Goal: Information Seeking & Learning: Check status

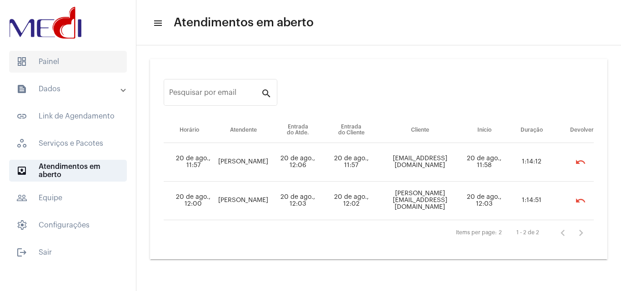
click at [105, 69] on span "dashboard Painel" at bounding box center [68, 62] width 118 height 22
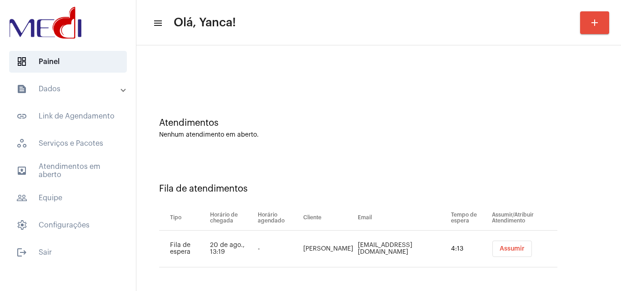
scroll to position [12, 0]
click at [68, 77] on mat-list "dashboard Painel text_snippet_outlined Dados text_snippet_outlined Relatórios h…" at bounding box center [68, 155] width 136 height 216
click at [70, 86] on mat-panel-title "text_snippet_outlined Dados" at bounding box center [68, 89] width 105 height 11
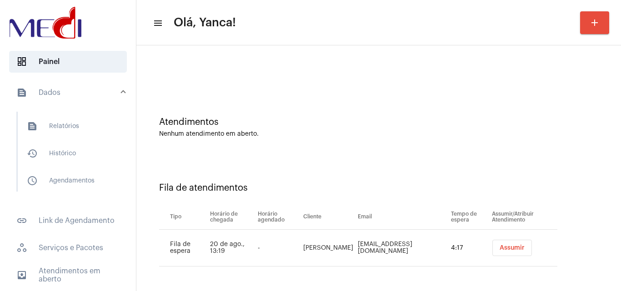
click at [324, 92] on div "Atendimentos Nenhum atendimento em aberto." at bounding box center [378, 123] width 475 height 66
click at [73, 153] on span "history_outlined Histórico" at bounding box center [68, 154] width 96 height 22
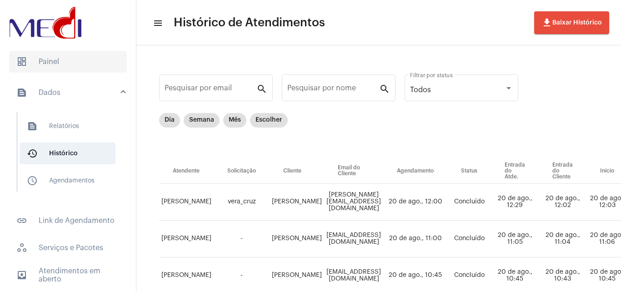
click at [64, 58] on span "dashboard Painel" at bounding box center [68, 62] width 118 height 22
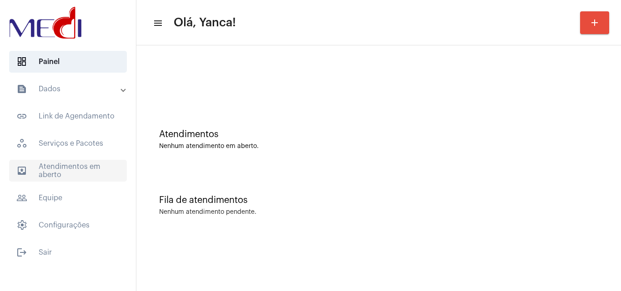
click at [89, 171] on span "outbox_outline Atendimentos em aberto" at bounding box center [68, 171] width 118 height 22
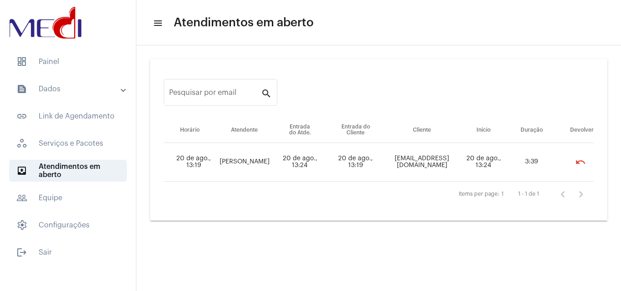
click at [66, 92] on mat-panel-title "text_snippet_outlined Dados" at bounding box center [68, 89] width 105 height 11
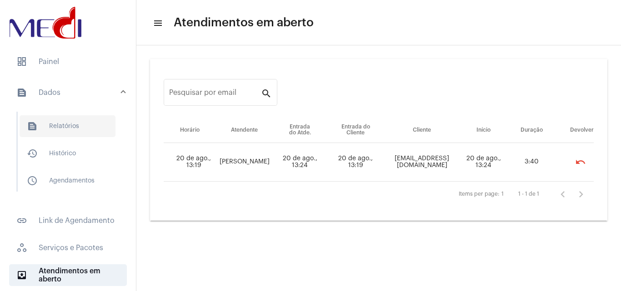
click at [83, 124] on span "text_snippet_outlined Relatórios" at bounding box center [68, 126] width 96 height 22
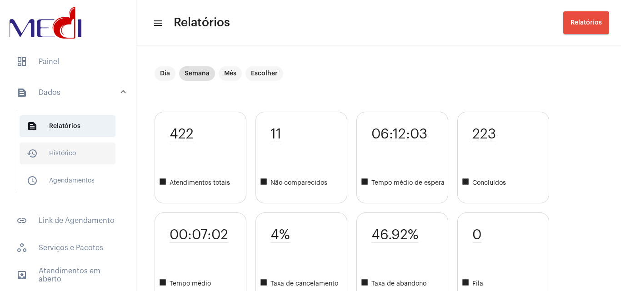
click at [62, 148] on span "history_outlined Histórico" at bounding box center [68, 154] width 96 height 22
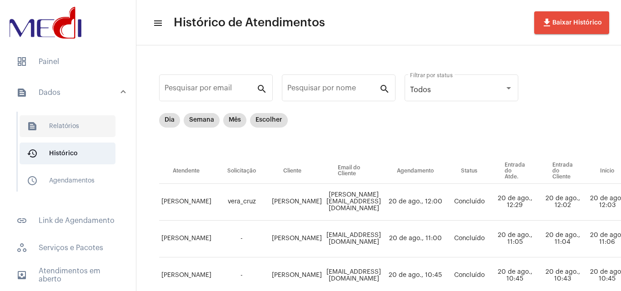
drag, startPoint x: 60, startPoint y: 63, endPoint x: 70, endPoint y: 129, distance: 66.7
click at [61, 65] on span "dashboard Painel" at bounding box center [68, 62] width 118 height 22
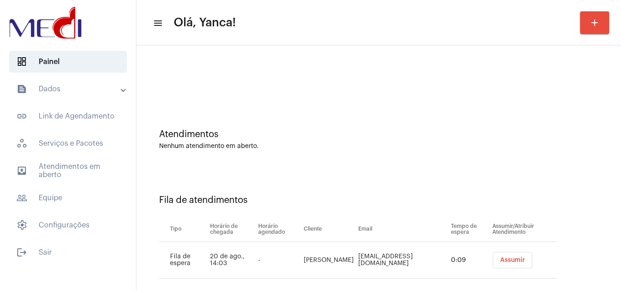
click at [99, 89] on mat-panel-title "text_snippet_outlined Dados" at bounding box center [68, 89] width 105 height 11
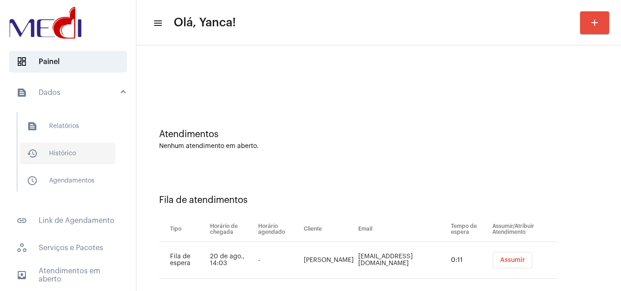
click at [67, 147] on span "history_outlined Histórico" at bounding box center [68, 154] width 96 height 22
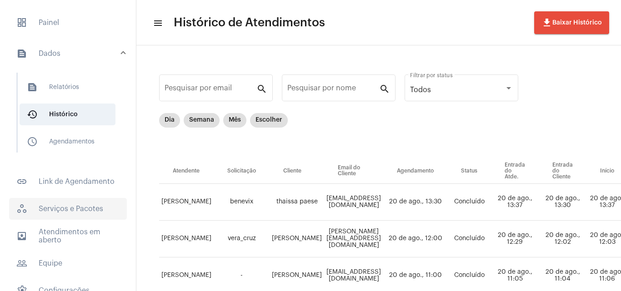
scroll to position [82, 0]
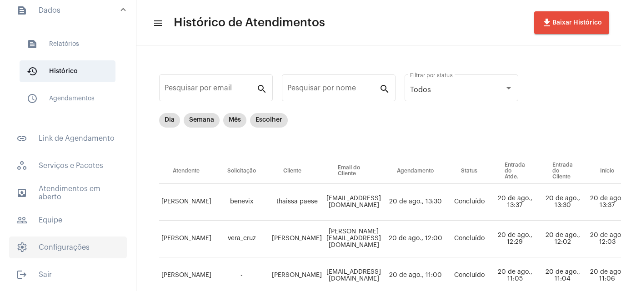
click at [79, 250] on span "settings Configurações" at bounding box center [68, 248] width 118 height 22
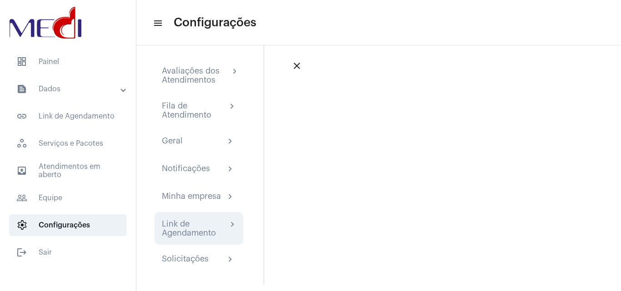
scroll to position [9, 0]
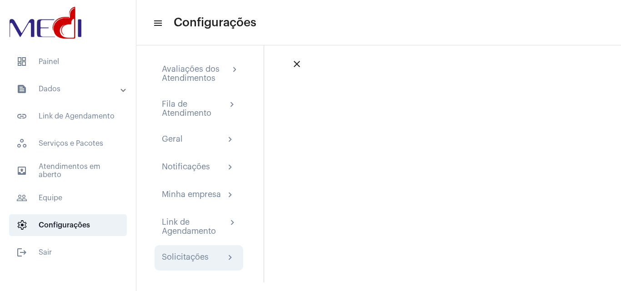
click at [204, 255] on div "Solicitações" at bounding box center [185, 258] width 47 height 11
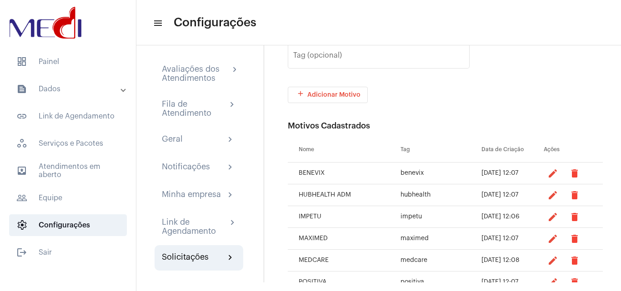
scroll to position [182, 0]
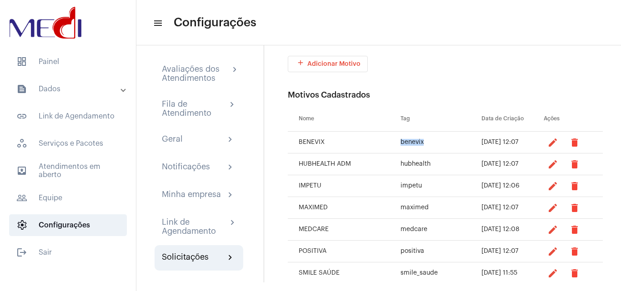
drag, startPoint x: 385, startPoint y: 138, endPoint x: 435, endPoint y: 142, distance: 50.2
click at [435, 142] on tr "BENEVIX benevix 20/08/2025 12:07 edit delete" at bounding box center [445, 143] width 315 height 22
drag, startPoint x: 435, startPoint y: 180, endPoint x: 411, endPoint y: 186, distance: 24.4
click at [434, 180] on td "impetu" at bounding box center [440, 186] width 81 height 22
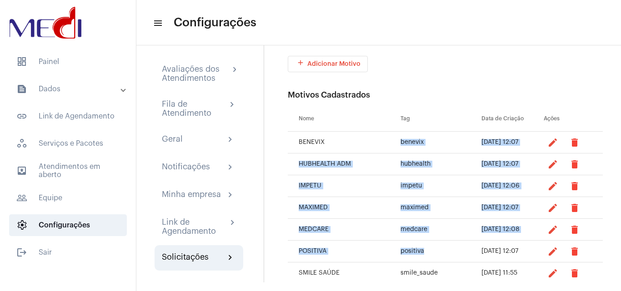
drag, startPoint x: 396, startPoint y: 185, endPoint x: 414, endPoint y: 254, distance: 70.9
click at [414, 253] on tbody "BENEVIX benevix 20/08/2025 12:07 edit delete HUBHEALTH ADM hubhealth 20/08/2025…" at bounding box center [445, 241] width 315 height 218
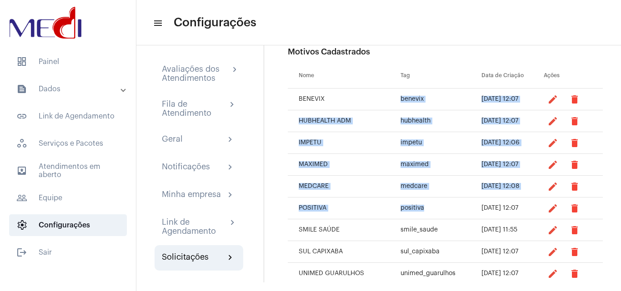
scroll to position [267, 0]
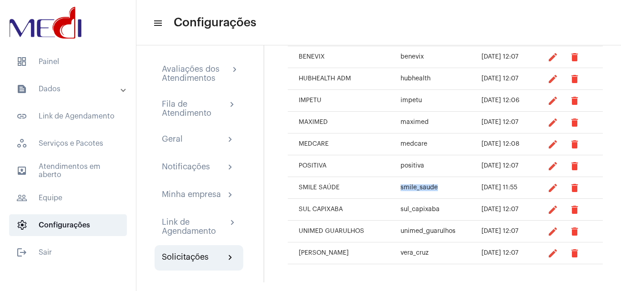
drag, startPoint x: 391, startPoint y: 181, endPoint x: 429, endPoint y: 188, distance: 37.8
click at [429, 188] on td "smile_saude" at bounding box center [440, 188] width 81 height 22
drag, startPoint x: 413, startPoint y: 208, endPoint x: 440, endPoint y: 212, distance: 27.6
click at [440, 212] on tr "SUL CAPIXABA sul_capixaba 20/08/2025 12:07 edit delete" at bounding box center [445, 210] width 315 height 22
drag, startPoint x: 386, startPoint y: 235, endPoint x: 441, endPoint y: 239, distance: 55.2
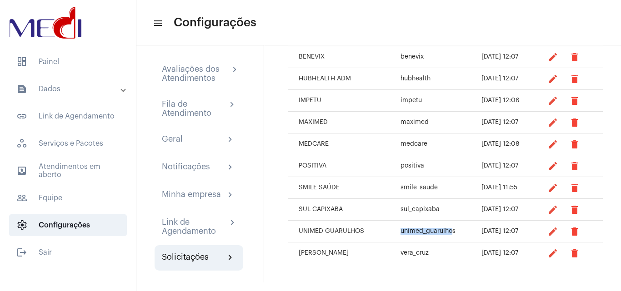
click at [441, 239] on tr "UNIMED GUARULHOS unimed_guarulhos 20/08/2025 12:07 edit delete" at bounding box center [445, 232] width 315 height 22
click at [432, 248] on td "vera_cruz" at bounding box center [440, 254] width 81 height 22
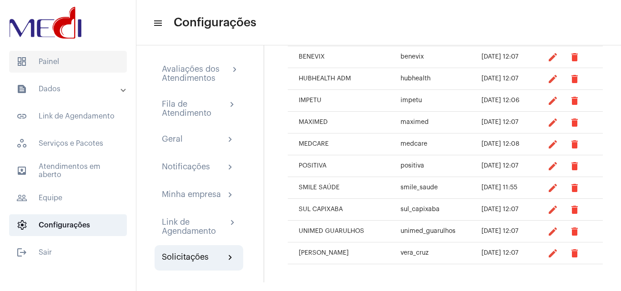
click at [72, 60] on span "dashboard Painel" at bounding box center [68, 62] width 118 height 22
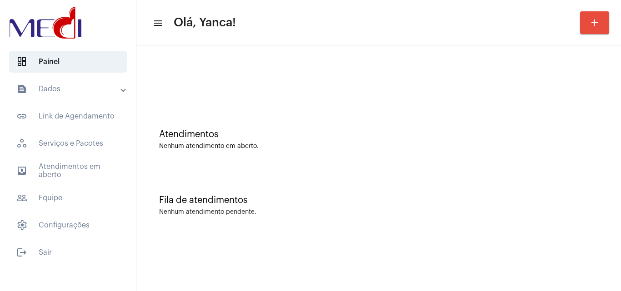
click at [93, 96] on mat-expansion-panel-header "text_snippet_outlined Dados" at bounding box center [70, 89] width 130 height 22
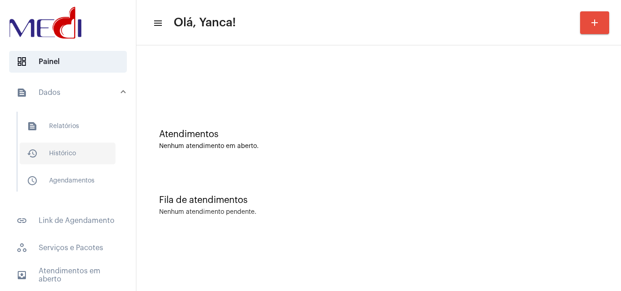
click at [70, 157] on span "history_outlined Histórico" at bounding box center [68, 154] width 96 height 22
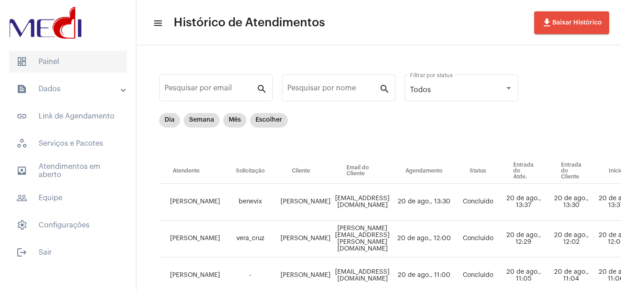
click at [62, 56] on span "dashboard Painel" at bounding box center [68, 62] width 118 height 22
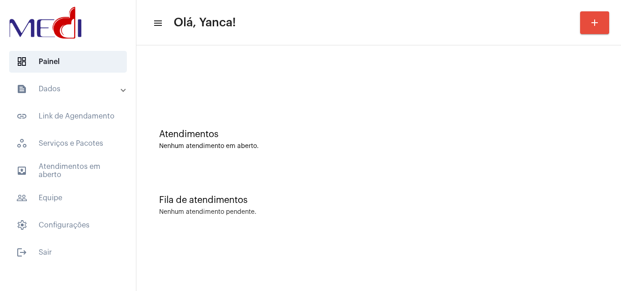
click at [78, 90] on mat-panel-title "text_snippet_outlined Dados" at bounding box center [68, 89] width 105 height 11
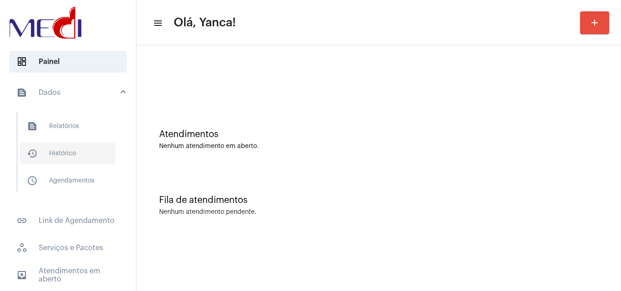
click at [70, 160] on span "history_outlined Histórico" at bounding box center [68, 154] width 96 height 22
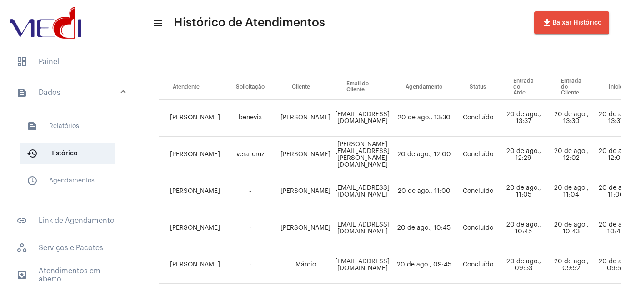
scroll to position [91, 0]
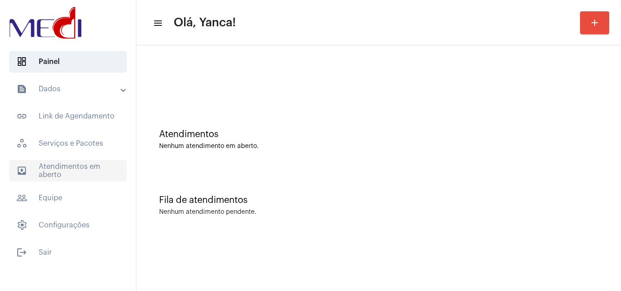
click at [96, 165] on span "outbox_outline Atendimentos em aberto" at bounding box center [68, 171] width 118 height 22
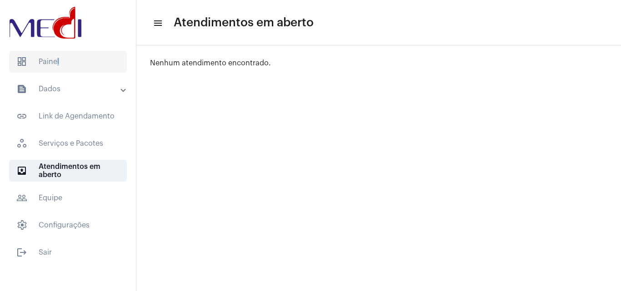
click at [56, 51] on mat-list "dashboard Painel text_snippet_outlined Dados text_snippet_outlined Relatórios h…" at bounding box center [68, 155] width 136 height 216
click at [59, 55] on span "dashboard Painel" at bounding box center [68, 62] width 118 height 22
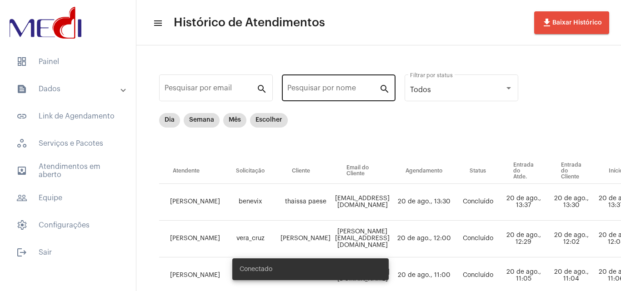
click at [360, 83] on div "Pesquisar por nome" at bounding box center [333, 87] width 92 height 29
paste input "ANTHONY SOUZA BRAGA BASSO"
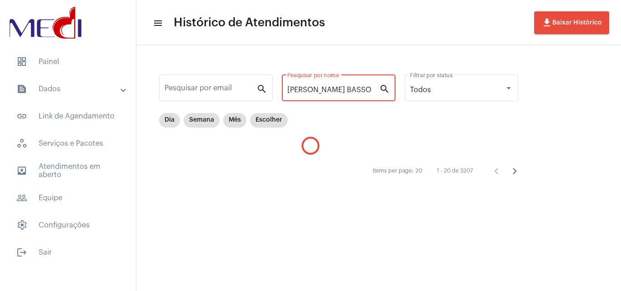
scroll to position [0, 22]
drag, startPoint x: 303, startPoint y: 89, endPoint x: 620, endPoint y: 129, distance: 319.7
click at [620, 129] on div "Pesquisar por email search ANTHONY SOUZA BRAGA BASSO Pesquisar por nome search …" at bounding box center [378, 125] width 484 height 161
type input "ANTHONY"
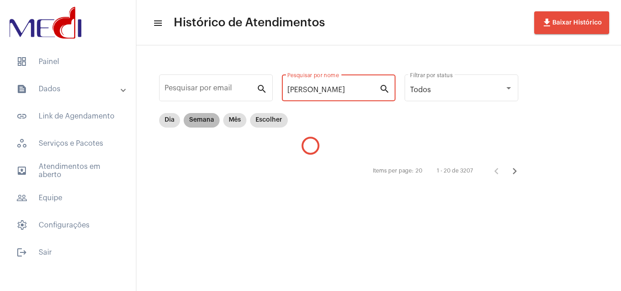
click at [200, 117] on mat-chip "Semana" at bounding box center [202, 120] width 36 height 15
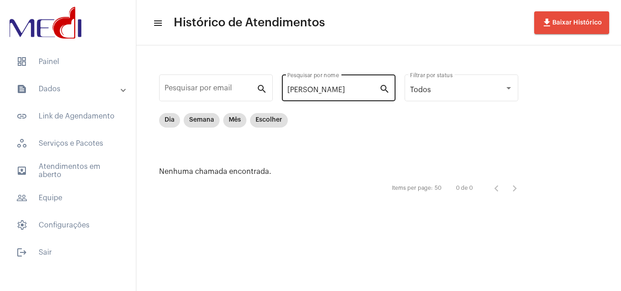
click at [353, 77] on div "ANTHONY Pesquisar por nome" at bounding box center [333, 87] width 92 height 29
click at [345, 86] on input "ANTHONY" at bounding box center [333, 90] width 92 height 8
drag, startPoint x: 338, startPoint y: 87, endPoint x: 144, endPoint y: 53, distance: 197.0
click at [156, 71] on div "Pesquisar por email search ANTHONY Pesquisar por nome search Todos Filtrar por …" at bounding box center [342, 135] width 395 height 160
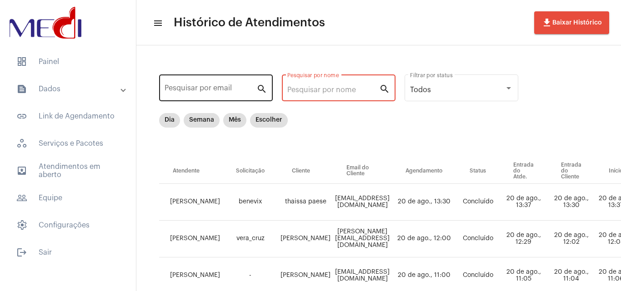
click at [225, 90] on input "Pesquisar por email" at bounding box center [211, 90] width 92 height 8
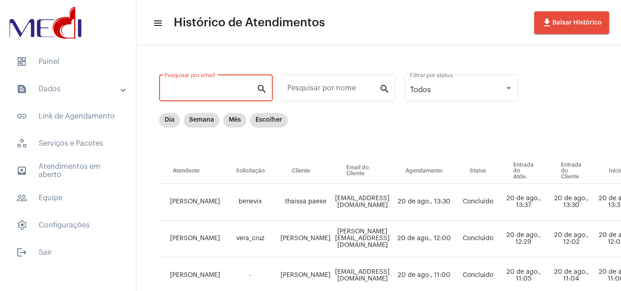
paste input "agendasocialmediasouza@gmail.com"
click at [198, 92] on input "agendasocialmediasouza@gmail.com" at bounding box center [211, 90] width 92 height 8
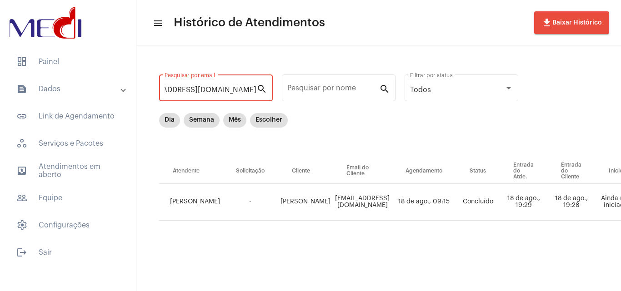
type input "agendasocialmediasouza@gmail.com"
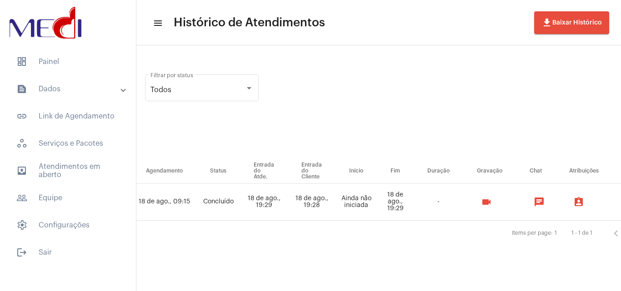
scroll to position [0, 261]
click at [490, 197] on mat-icon "videocam" at bounding box center [484, 202] width 11 height 11
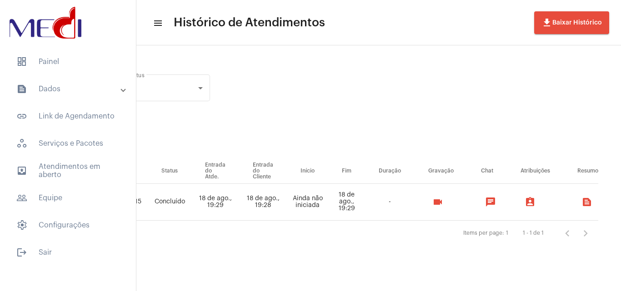
scroll to position [0, 0]
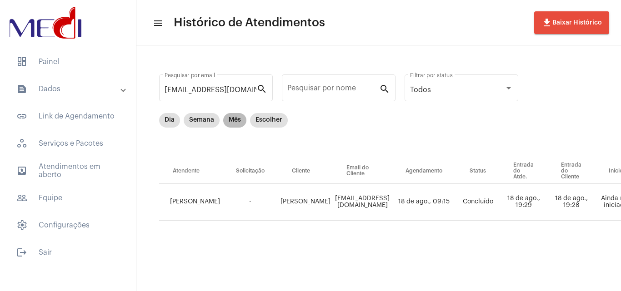
click at [235, 120] on mat-chip "Mês" at bounding box center [234, 120] width 23 height 15
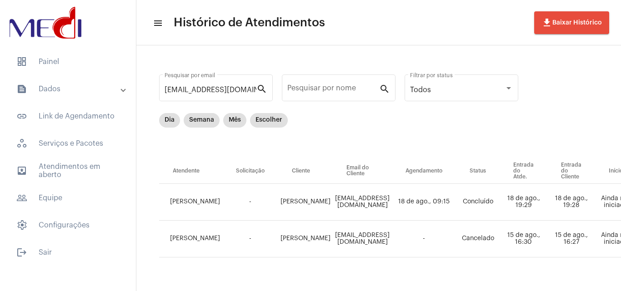
drag, startPoint x: 285, startPoint y: 194, endPoint x: 290, endPoint y: 171, distance: 22.6
click at [314, 208] on td "Beatriz Barbosa de Souza" at bounding box center [305, 202] width 55 height 37
copy td "Beatriz Barbosa de Souza"
click at [206, 96] on div "agendasocialmediasouza@gmail.com Pesquisar por email" at bounding box center [211, 87] width 92 height 29
click at [217, 87] on input "agendasocialmediasouza@gmail.com" at bounding box center [211, 90] width 92 height 8
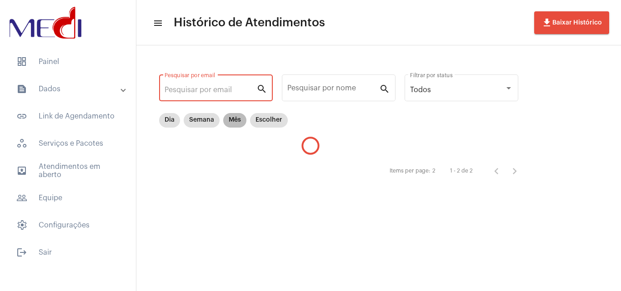
click at [230, 120] on mat-chip "Mês" at bounding box center [234, 120] width 23 height 15
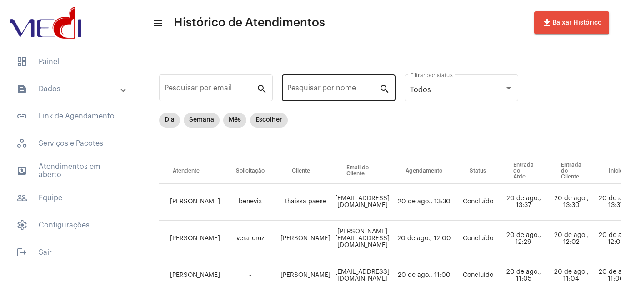
click at [348, 85] on div "Pesquisar por nome" at bounding box center [333, 87] width 92 height 29
paste input "Beatriz Barbosa de Souza"
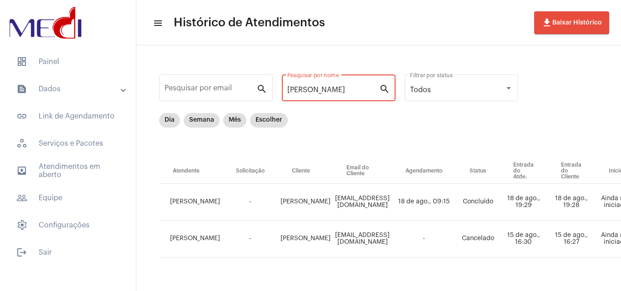
type input "Beatriz Barbosa de Souza"
click at [90, 64] on span "dashboard Painel" at bounding box center [68, 62] width 118 height 22
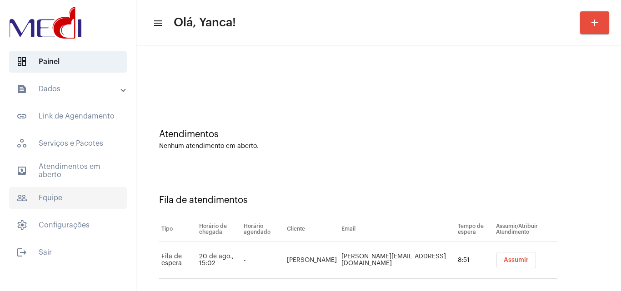
scroll to position [12, 0]
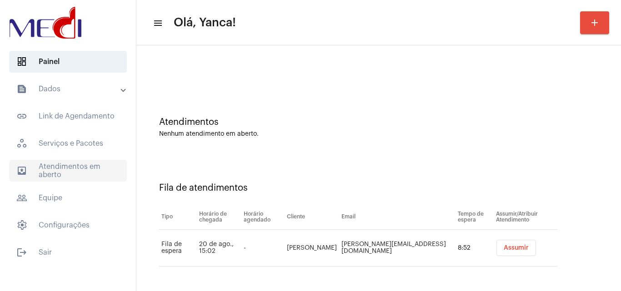
click at [89, 177] on span "outbox_outline Atendimentos em aberto" at bounding box center [68, 171] width 118 height 22
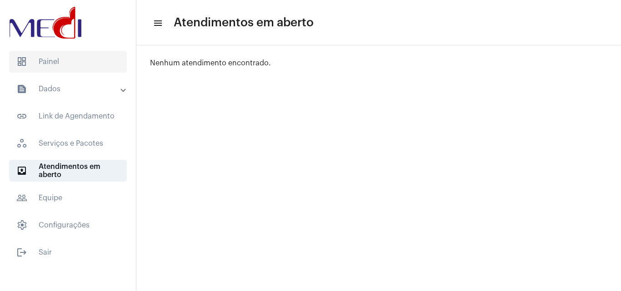
click at [58, 58] on span "dashboard Painel" at bounding box center [68, 62] width 118 height 22
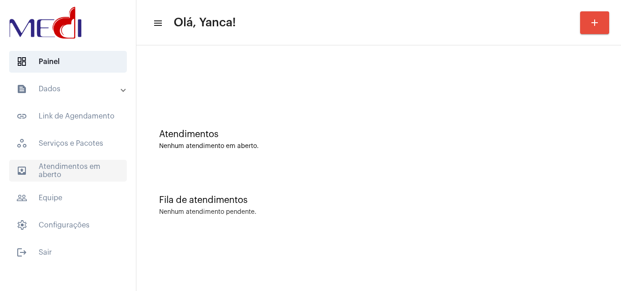
click at [93, 171] on span "outbox_outline Atendimentos em aberto" at bounding box center [68, 171] width 118 height 22
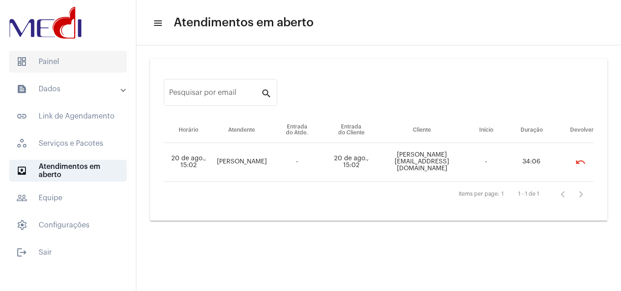
click at [32, 59] on span "dashboard Painel" at bounding box center [68, 62] width 118 height 22
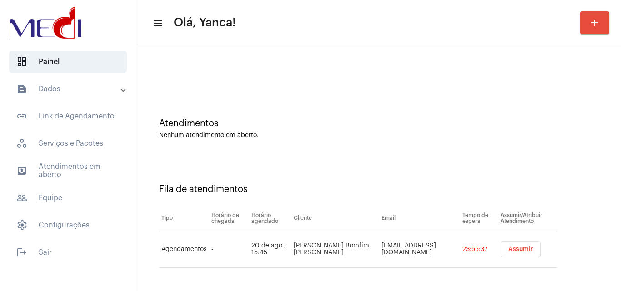
scroll to position [12, 0]
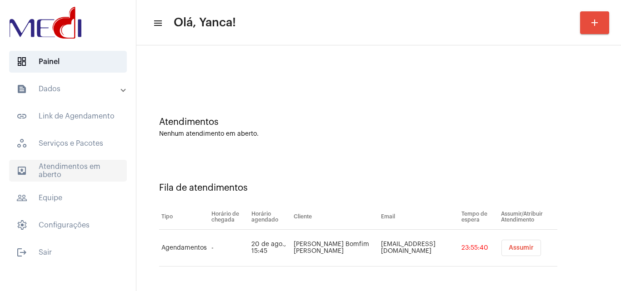
click at [90, 165] on span "outbox_outline Atendimentos em aberto" at bounding box center [68, 171] width 118 height 22
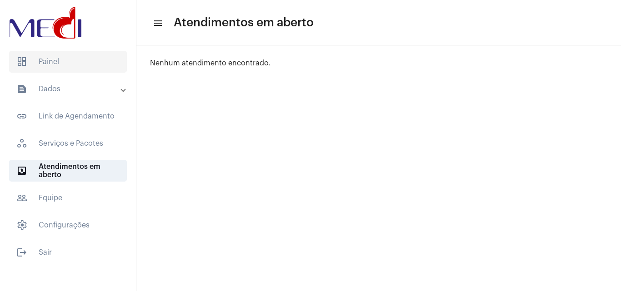
click at [58, 61] on span "dashboard Painel" at bounding box center [68, 62] width 118 height 22
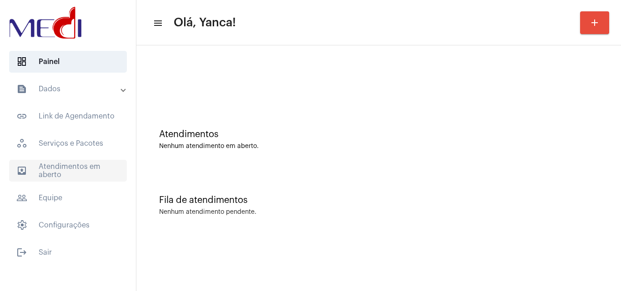
click at [88, 180] on span "outbox_outline Atendimentos em aberto" at bounding box center [68, 171] width 118 height 22
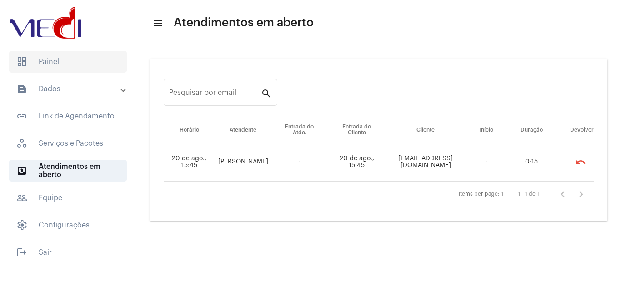
click at [51, 61] on span "dashboard Painel" at bounding box center [68, 62] width 118 height 22
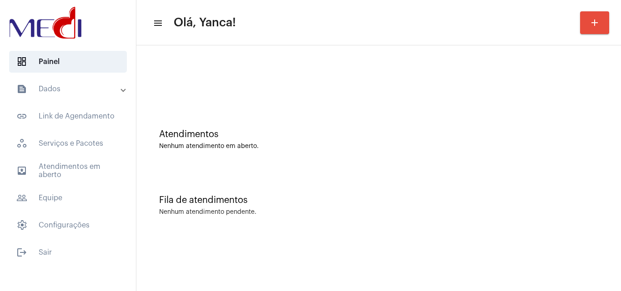
click at [103, 174] on span "outbox_outline Atendimentos em aberto" at bounding box center [68, 171] width 118 height 22
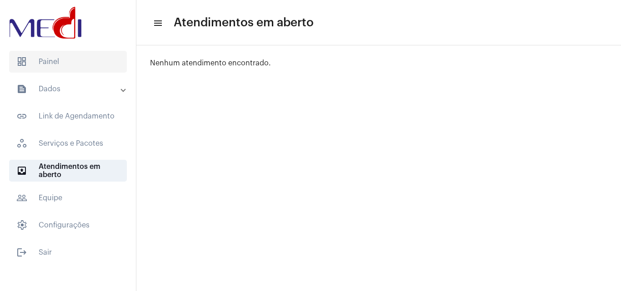
click at [69, 53] on span "dashboard Painel" at bounding box center [68, 62] width 118 height 22
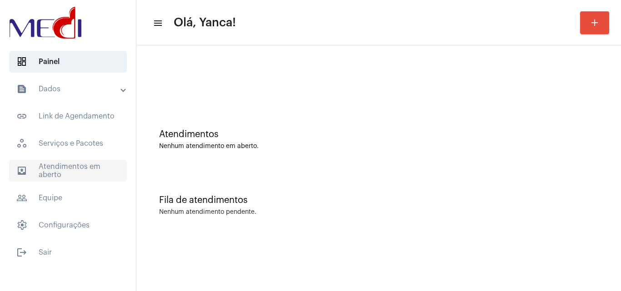
click at [94, 170] on span "outbox_outline Atendimentos em aberto" at bounding box center [68, 171] width 118 height 22
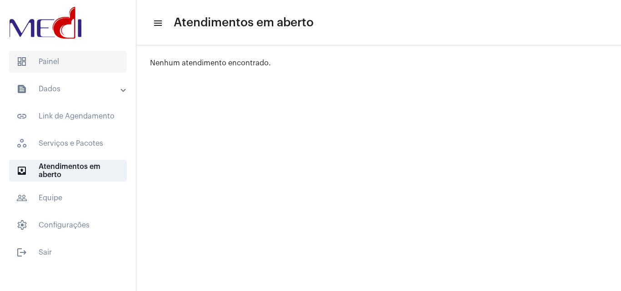
click at [94, 70] on span "dashboard Painel" at bounding box center [68, 62] width 118 height 22
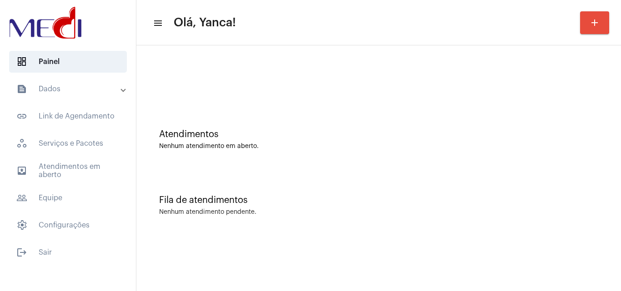
click at [90, 94] on mat-panel-title "text_snippet_outlined Dados" at bounding box center [68, 89] width 105 height 11
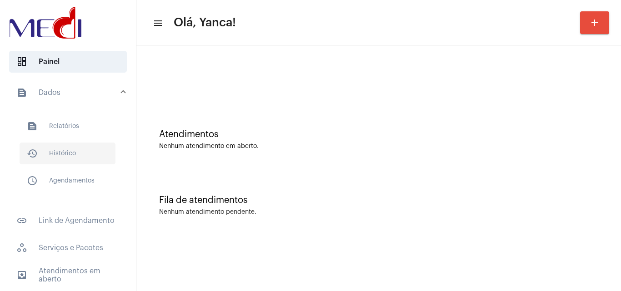
click at [60, 152] on span "history_outlined Histórico" at bounding box center [68, 154] width 96 height 22
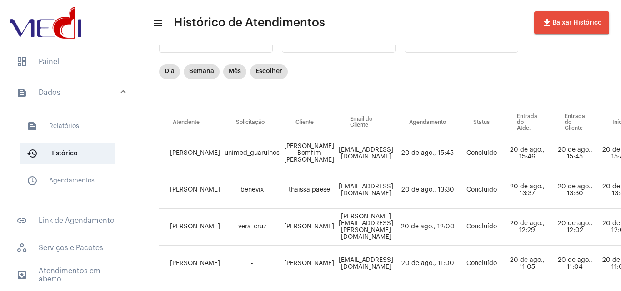
scroll to position [48, 0]
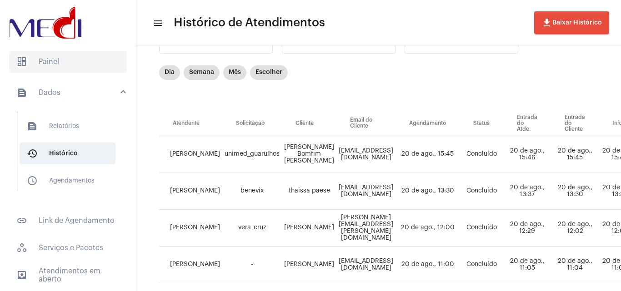
click at [84, 66] on span "dashboard Painel" at bounding box center [68, 62] width 118 height 22
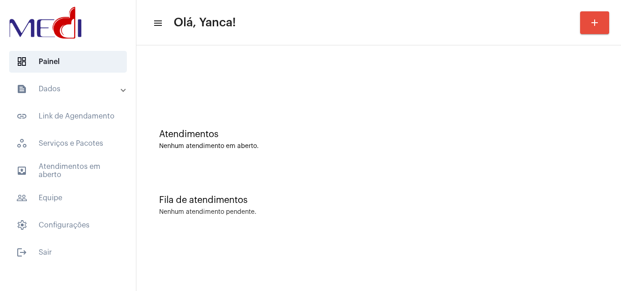
click at [63, 100] on mat-expansion-panel-header "text_snippet_outlined Dados" at bounding box center [70, 89] width 130 height 22
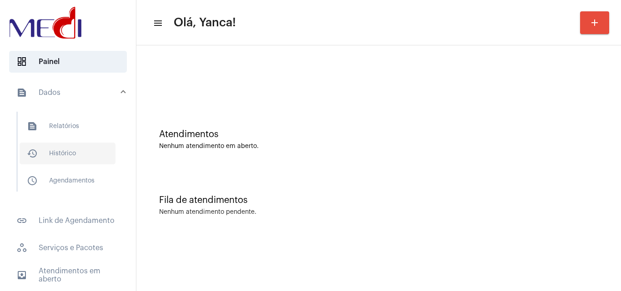
click at [58, 156] on span "history_outlined Histórico" at bounding box center [68, 154] width 96 height 22
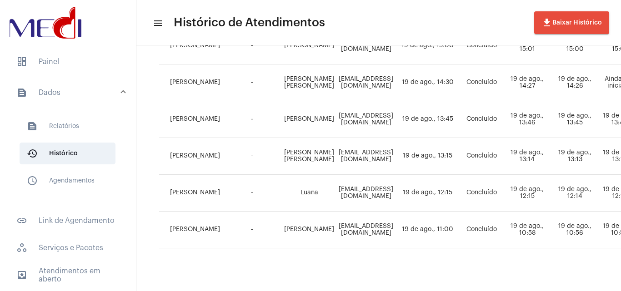
scroll to position [684, 0]
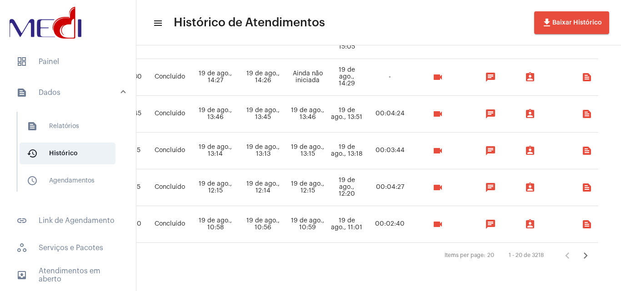
click at [583, 250] on icon "Próxima página" at bounding box center [585, 256] width 13 height 13
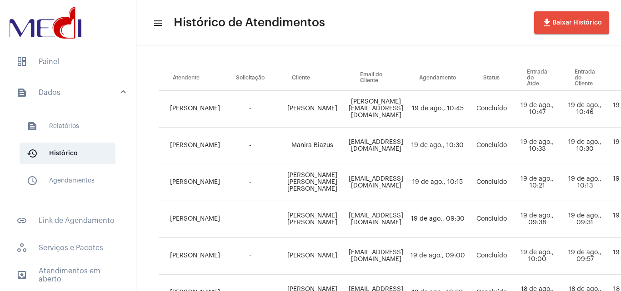
scroll to position [0, 0]
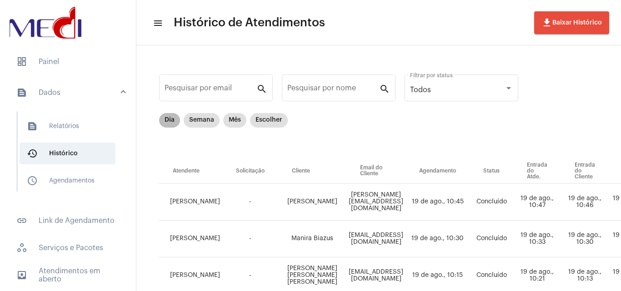
click at [162, 124] on mat-chip "Dia" at bounding box center [169, 120] width 21 height 15
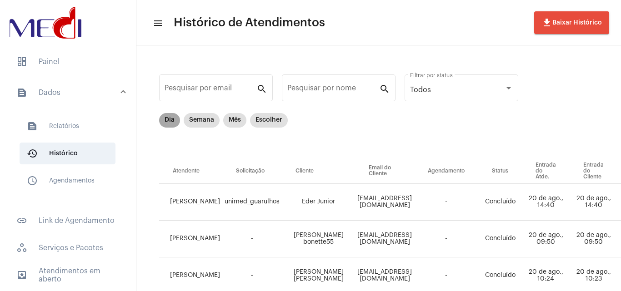
click at [165, 126] on mat-chip "Dia" at bounding box center [169, 120] width 21 height 15
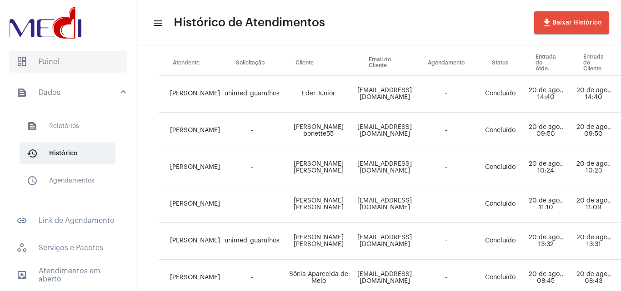
scroll to position [136, 0]
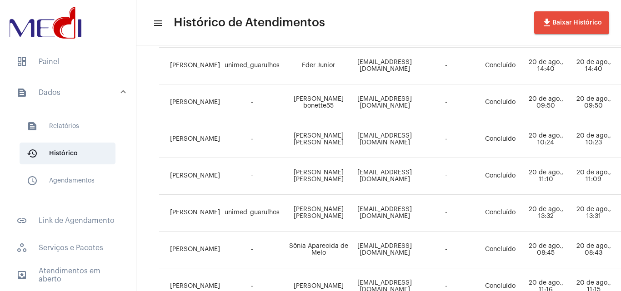
drag, startPoint x: 51, startPoint y: 60, endPoint x: 189, endPoint y: 95, distance: 141.5
click at [52, 60] on span "dashboard Painel" at bounding box center [68, 62] width 118 height 22
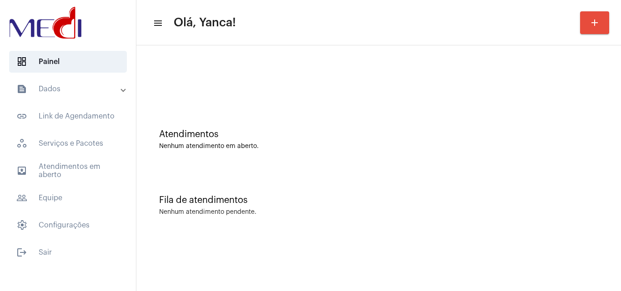
click at [85, 81] on mat-expansion-panel-header "text_snippet_outlined Dados" at bounding box center [70, 89] width 130 height 22
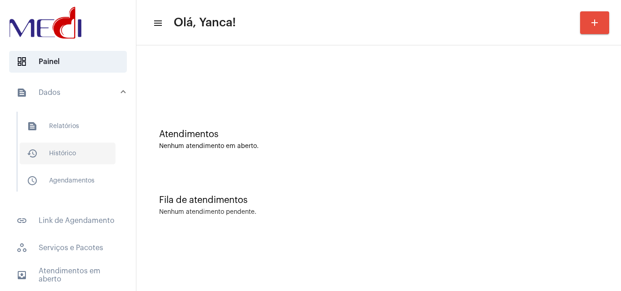
click at [80, 157] on span "history_outlined Histórico" at bounding box center [68, 154] width 96 height 22
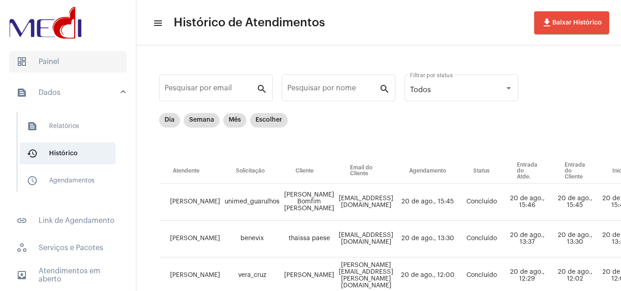
click at [52, 54] on span "dashboard Painel" at bounding box center [68, 62] width 118 height 22
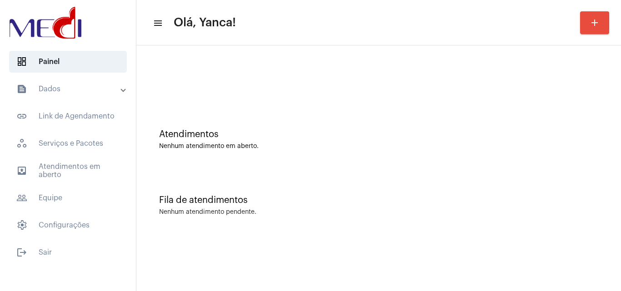
click at [109, 81] on mat-expansion-panel-header "text_snippet_outlined Dados" at bounding box center [70, 89] width 130 height 22
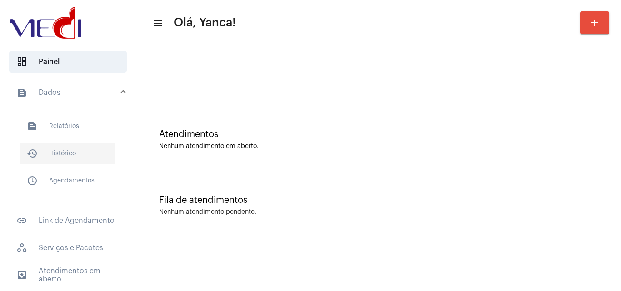
click at [81, 155] on span "history_outlined Histórico" at bounding box center [68, 154] width 96 height 22
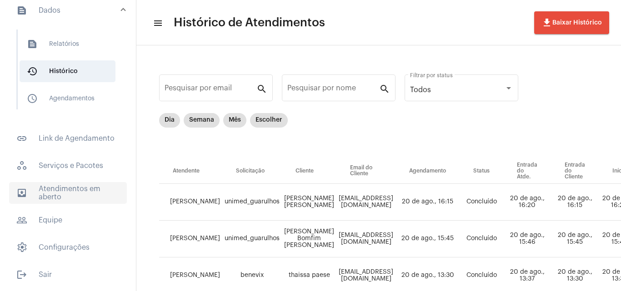
click at [72, 199] on span "outbox_outline Atendimentos em aberto" at bounding box center [68, 193] width 118 height 22
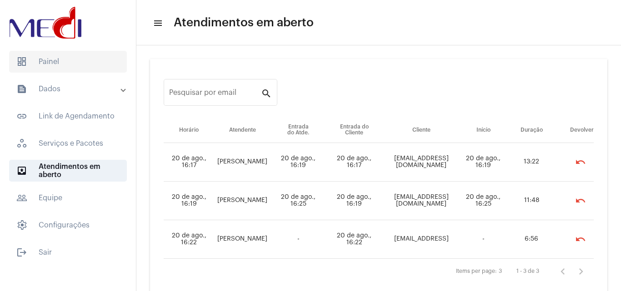
click at [81, 59] on span "dashboard Painel" at bounding box center [68, 62] width 118 height 22
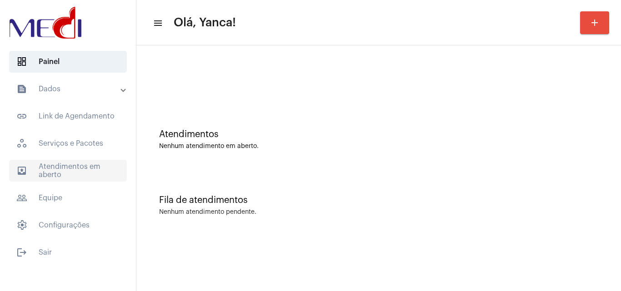
drag, startPoint x: 64, startPoint y: 168, endPoint x: 81, endPoint y: 165, distance: 17.0
click at [64, 168] on span "outbox_outline Atendimentos em aberto" at bounding box center [68, 171] width 118 height 22
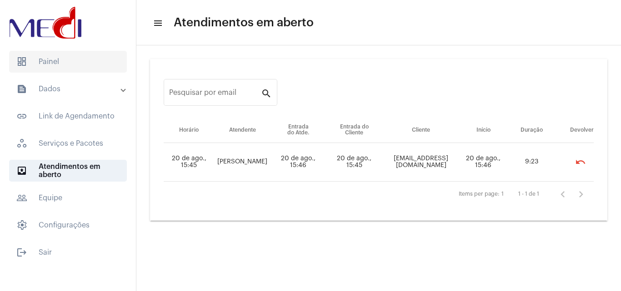
click at [62, 56] on span "dashboard Painel" at bounding box center [68, 62] width 118 height 22
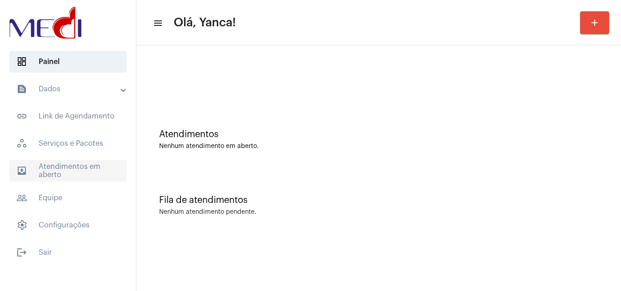
click at [61, 162] on span "outbox_outline Atendimentos em aberto" at bounding box center [68, 171] width 118 height 22
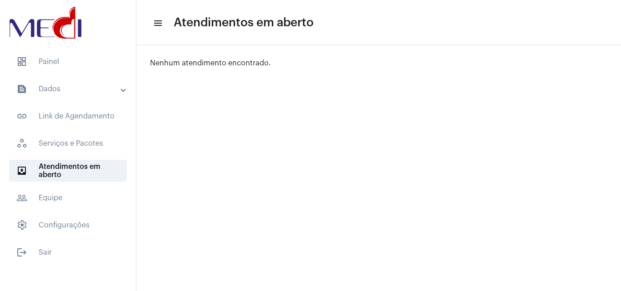
click at [96, 97] on mat-expansion-panel-header "text_snippet_outlined Dados" at bounding box center [70, 89] width 130 height 22
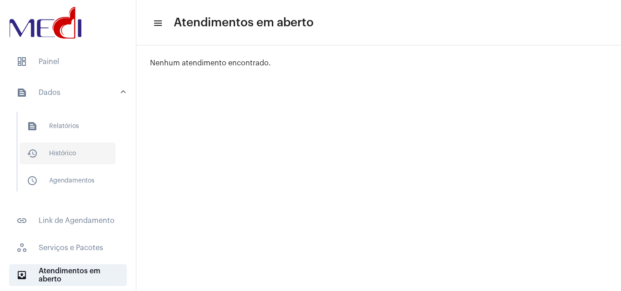
click at [62, 148] on span "history_outlined Histórico" at bounding box center [68, 154] width 96 height 22
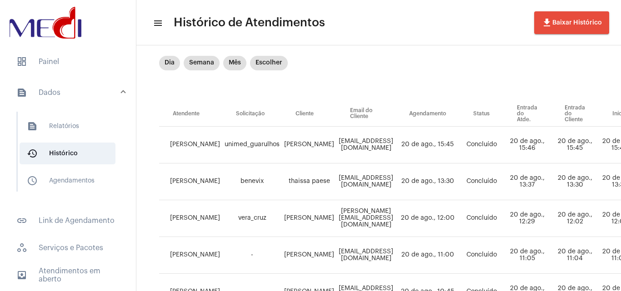
scroll to position [91, 0]
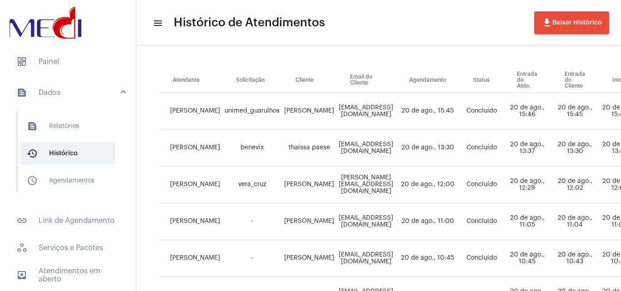
drag, startPoint x: 304, startPoint y: 112, endPoint x: 313, endPoint y: 112, distance: 9.1
click at [313, 112] on tr "Vivian Gonçalves unimed_guarulhos Danilo Rodrigues Bomfim da Silva Danilobomfim…" at bounding box center [534, 111] width 751 height 37
drag, startPoint x: 180, startPoint y: 139, endPoint x: 211, endPoint y: 189, distance: 58.6
click at [288, 153] on tr "Leandra Bernardino benevix thaissa paese thaissatelesbrenapaese@gmail.com 20 de…" at bounding box center [534, 148] width 751 height 37
drag, startPoint x: 180, startPoint y: 180, endPoint x: 372, endPoint y: 187, distance: 191.9
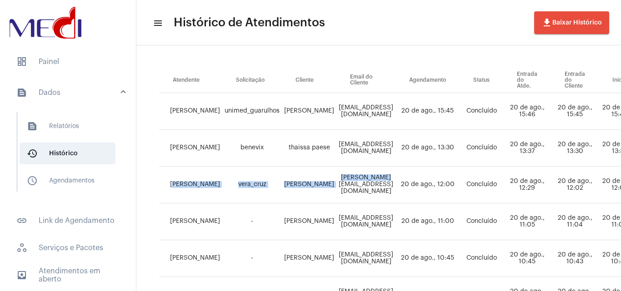
click at [372, 187] on tr "Karen Gonzaga vera_cruz Cindy cindy.galligani@gmail.com 20 de ago., 12:00 Concl…" at bounding box center [534, 185] width 751 height 37
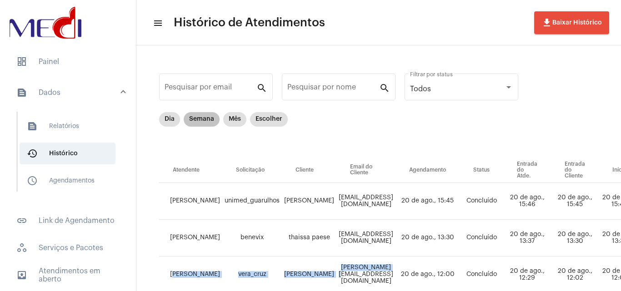
scroll to position [0, 0]
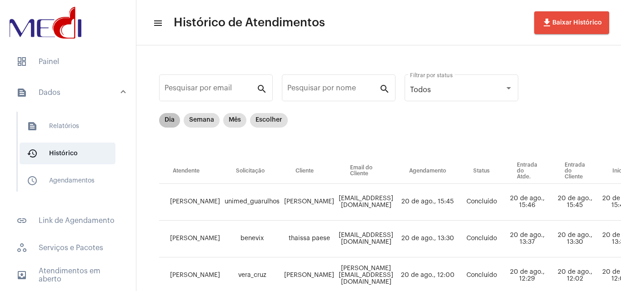
drag, startPoint x: 168, startPoint y: 112, endPoint x: 173, endPoint y: 120, distance: 9.2
click at [173, 120] on mat-chip "Dia" at bounding box center [169, 120] width 21 height 15
click at [238, 173] on th "Solicitação" at bounding box center [252, 171] width 60 height 25
click at [240, 171] on th "Solicitação" at bounding box center [252, 171] width 60 height 25
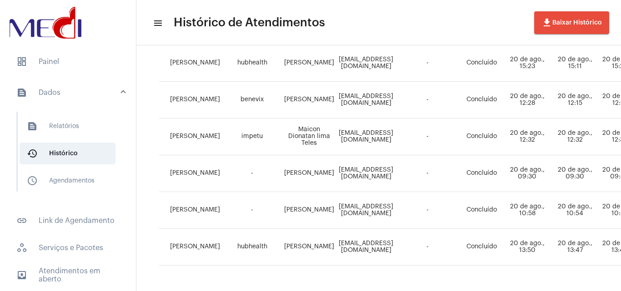
scroll to position [684, 0]
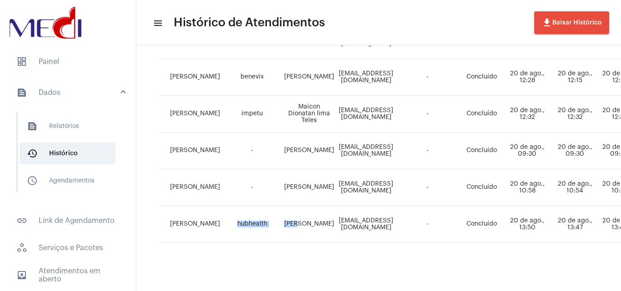
drag, startPoint x: 241, startPoint y: 217, endPoint x: 285, endPoint y: 216, distance: 44.5
click at [285, 216] on tr "Vivian Gonçalves hubhealth Jhennyfer de Moraes Leme angelaaparecidamoraes236@gm…" at bounding box center [534, 224] width 751 height 37
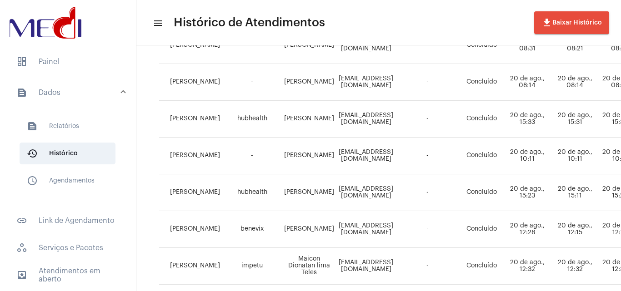
scroll to position [548, 0]
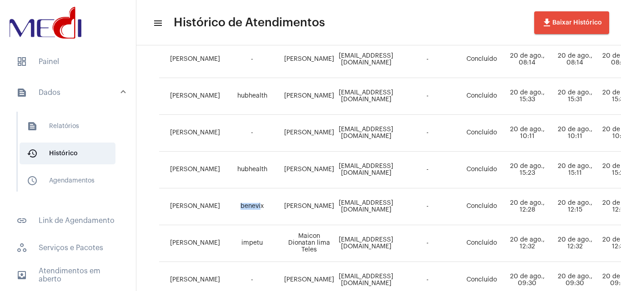
drag, startPoint x: 227, startPoint y: 200, endPoint x: 250, endPoint y: 165, distance: 41.0
click at [255, 196] on td "benevix" at bounding box center [252, 207] width 60 height 37
drag, startPoint x: 238, startPoint y: 164, endPoint x: 255, endPoint y: 163, distance: 17.3
click at [255, 163] on td "hubhealth" at bounding box center [252, 170] width 60 height 37
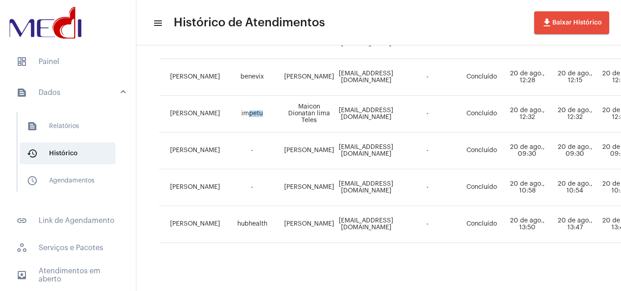
click at [268, 108] on td "impetu" at bounding box center [252, 114] width 60 height 37
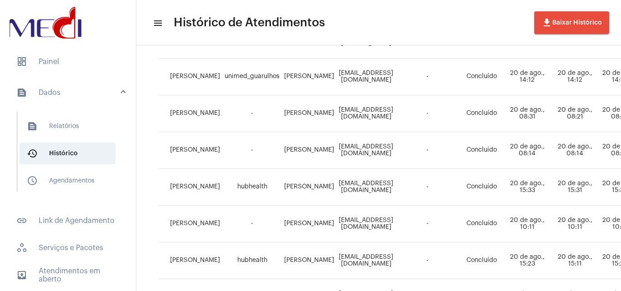
drag, startPoint x: 212, startPoint y: 190, endPoint x: 271, endPoint y: 185, distance: 59.2
click at [271, 185] on tr "Karen Gonzaga hubhealth Anna jullia da Silva Oliveira chagasriva269@gmail.com -…" at bounding box center [534, 187] width 751 height 37
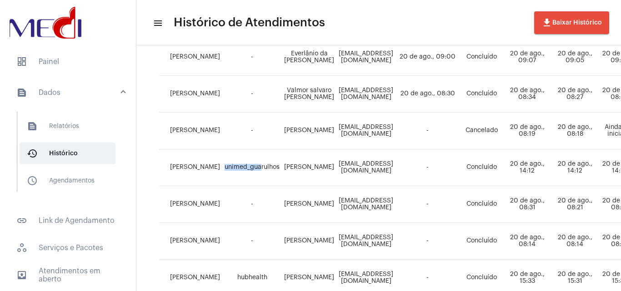
drag, startPoint x: 217, startPoint y: 159, endPoint x: 254, endPoint y: 160, distance: 36.8
click at [254, 160] on td "unimed_guarulhos" at bounding box center [252, 168] width 60 height 37
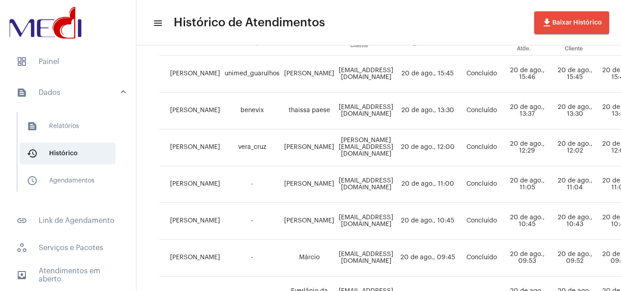
scroll to position [48, 0]
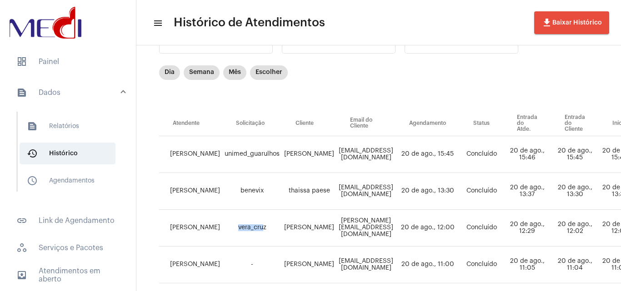
drag, startPoint x: 242, startPoint y: 235, endPoint x: 267, endPoint y: 227, distance: 26.9
click at [266, 229] on td "vera_cruz" at bounding box center [252, 228] width 60 height 37
drag, startPoint x: 228, startPoint y: 189, endPoint x: 253, endPoint y: 180, distance: 26.3
click at [255, 186] on td "benevix" at bounding box center [252, 191] width 60 height 37
drag, startPoint x: 216, startPoint y: 149, endPoint x: 309, endPoint y: 165, distance: 94.6
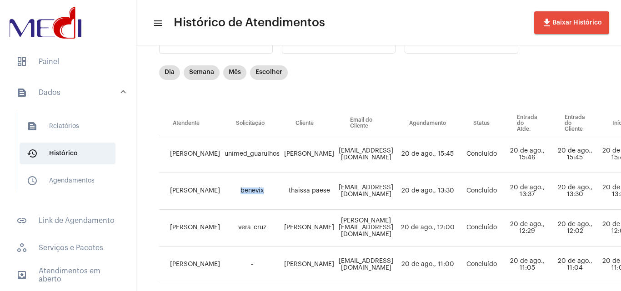
click at [300, 163] on tr "Vivian Gonçalves unimed_guarulhos Danilo Rodrigues Bomfim da Silva Danilobomfim…" at bounding box center [534, 154] width 751 height 37
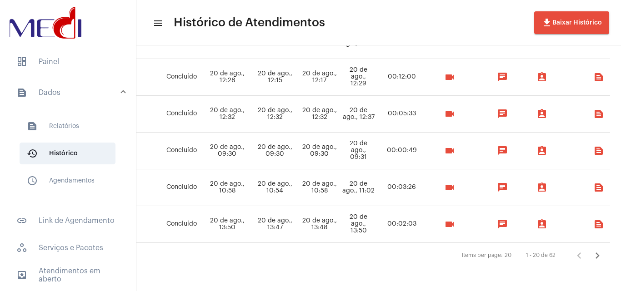
scroll to position [684, 366]
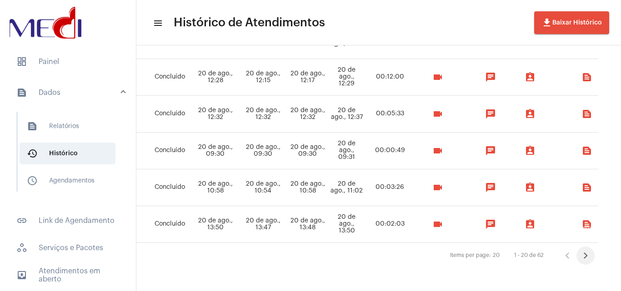
click at [580, 250] on icon "Próxima página" at bounding box center [585, 256] width 13 height 13
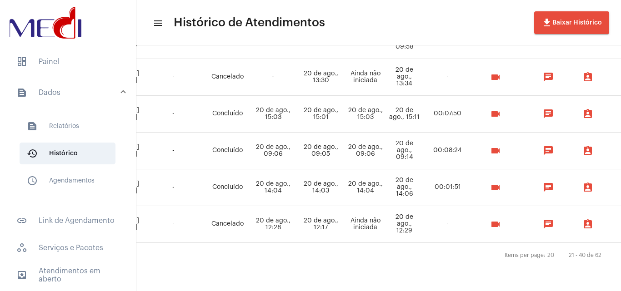
scroll to position [684, 355]
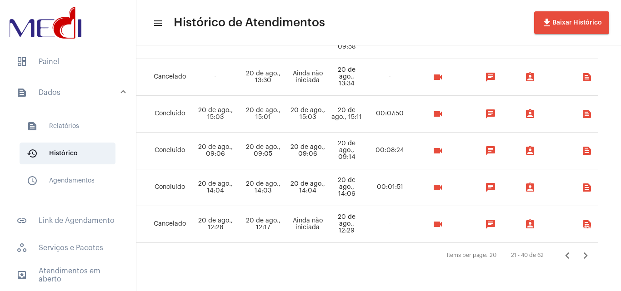
click at [579, 253] on icon "Próxima página" at bounding box center [585, 256] width 13 height 13
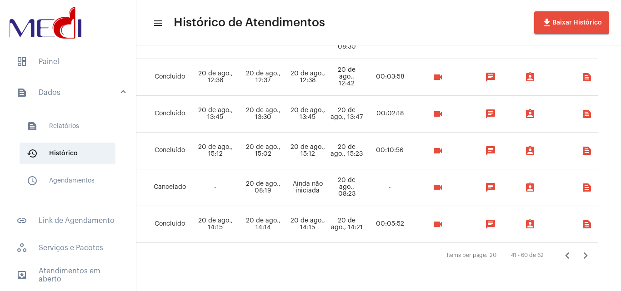
scroll to position [684, 354]
click at [579, 252] on icon "Próxima página" at bounding box center [585, 256] width 13 height 13
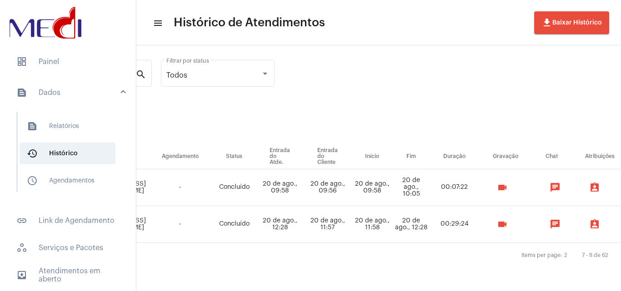
scroll to position [21, 334]
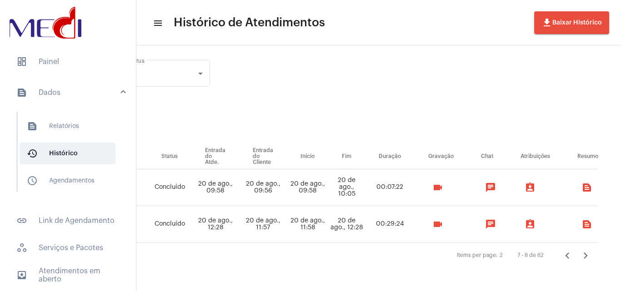
click at [563, 250] on icon "Página anterior" at bounding box center [567, 256] width 13 height 13
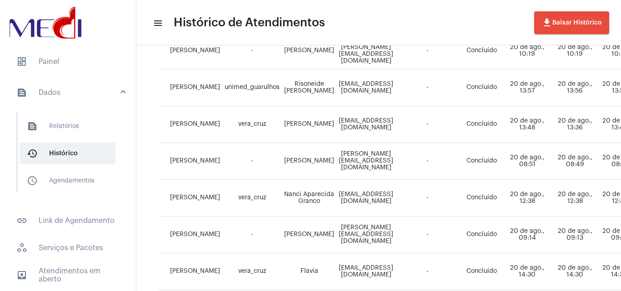
scroll to position [684, 0]
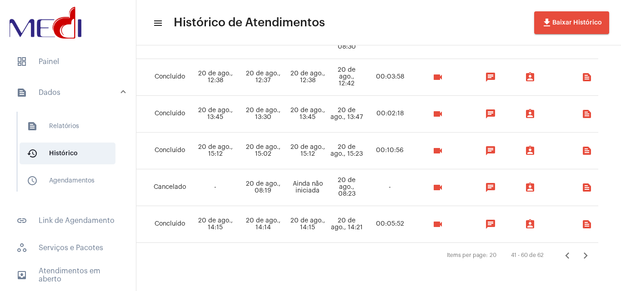
click at [561, 255] on icon "Página anterior" at bounding box center [567, 256] width 13 height 13
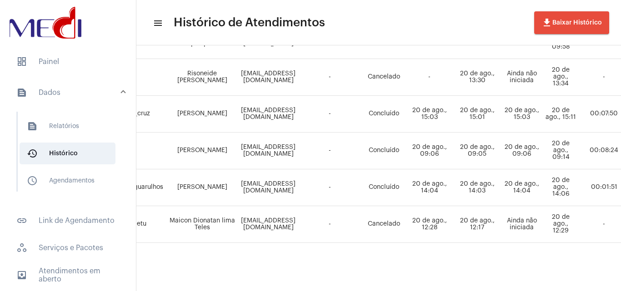
scroll to position [684, 355]
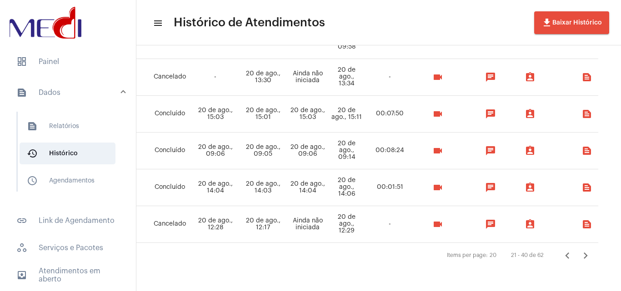
click at [561, 255] on icon "Página anterior" at bounding box center [567, 256] width 13 height 13
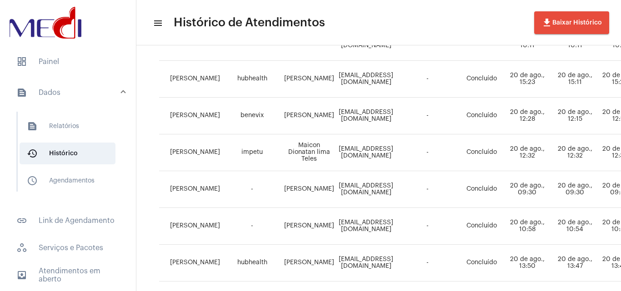
scroll to position [684, 0]
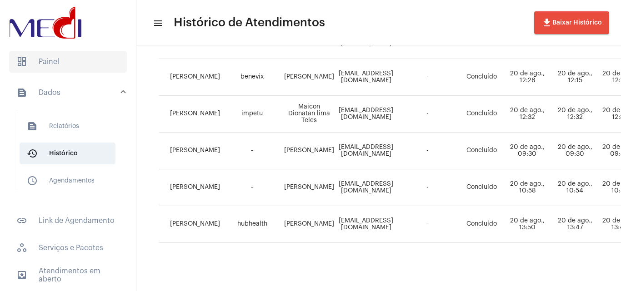
click at [80, 64] on span "dashboard Painel" at bounding box center [68, 62] width 118 height 22
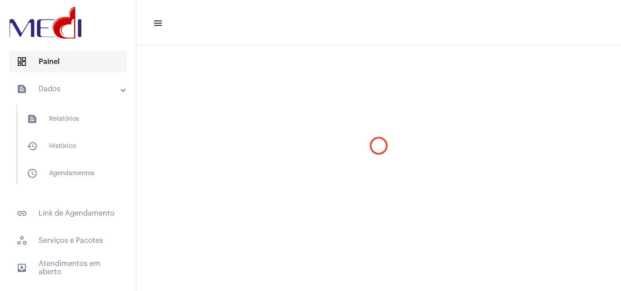
click at [67, 61] on span "dashboard Painel" at bounding box center [68, 62] width 118 height 22
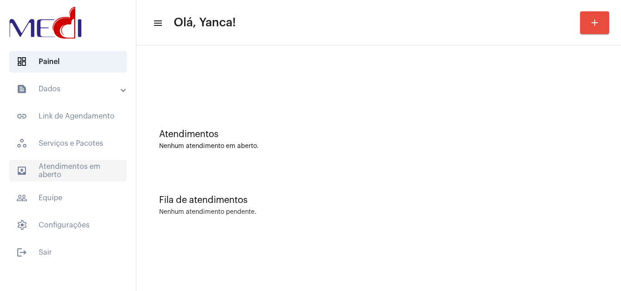
click at [87, 160] on span "outbox_outline Atendimentos em aberto" at bounding box center [68, 171] width 118 height 22
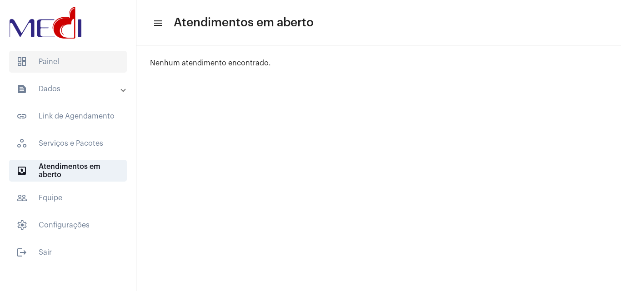
click at [102, 72] on span "dashboard Painel" at bounding box center [68, 62] width 118 height 22
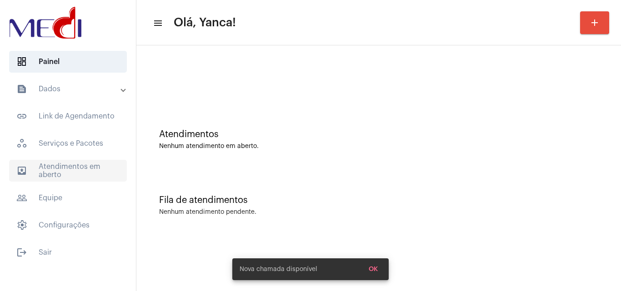
click at [56, 166] on span "outbox_outline Atendimentos em aberto" at bounding box center [68, 171] width 118 height 22
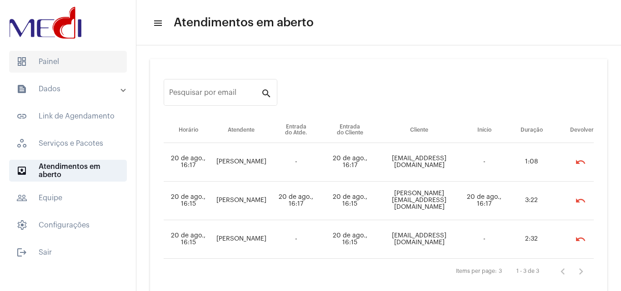
click at [78, 71] on span "dashboard Painel" at bounding box center [68, 62] width 118 height 22
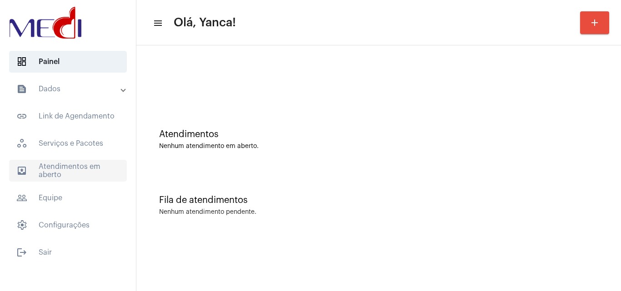
click at [74, 179] on span "outbox_outline Atendimentos em aberto" at bounding box center [68, 171] width 118 height 22
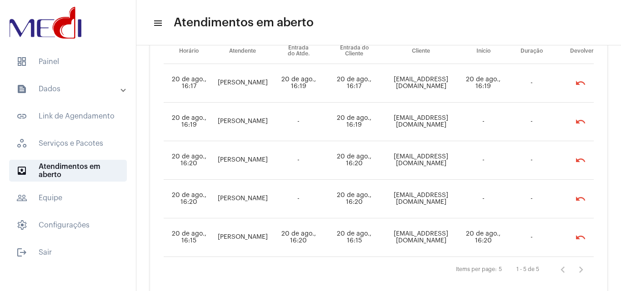
scroll to position [98, 0]
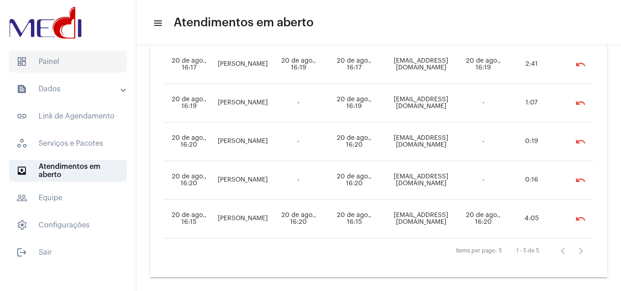
click at [79, 63] on span "dashboard Painel" at bounding box center [68, 62] width 118 height 22
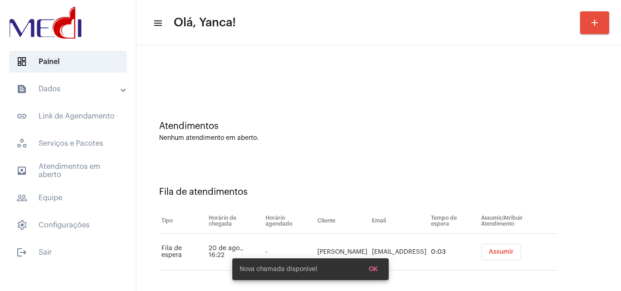
scroll to position [12, 0]
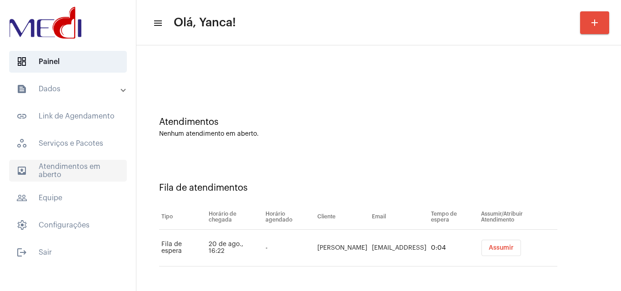
click at [85, 165] on span "outbox_outline Atendimentos em aberto" at bounding box center [68, 171] width 118 height 22
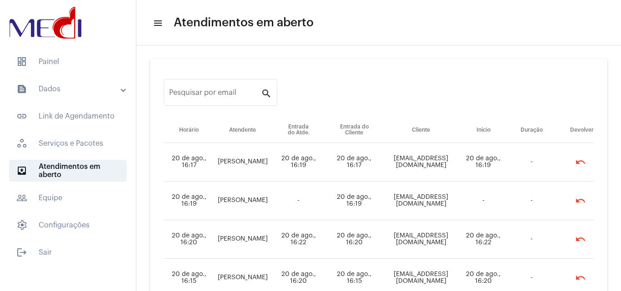
scroll to position [59, 0]
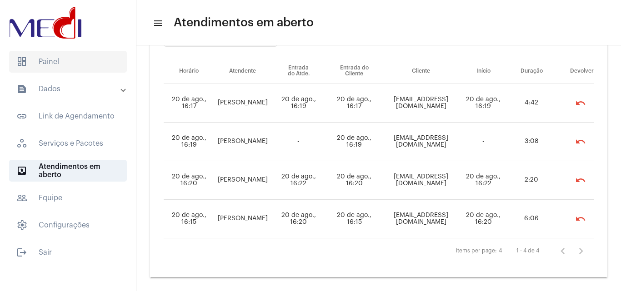
click at [78, 60] on span "dashboard Painel" at bounding box center [68, 62] width 118 height 22
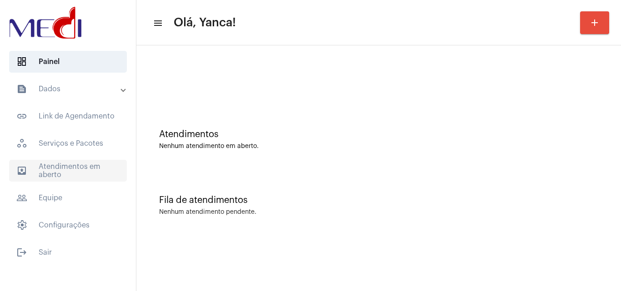
click at [93, 173] on span "outbox_outline Atendimentos em aberto" at bounding box center [68, 171] width 118 height 22
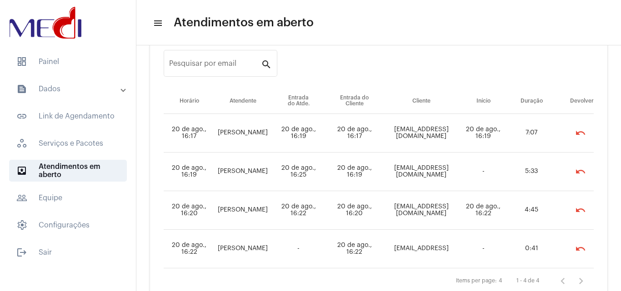
scroll to position [59, 0]
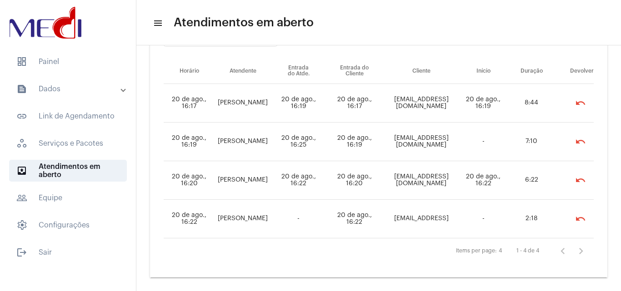
click at [89, 92] on mat-panel-title "text_snippet_outlined Dados" at bounding box center [68, 89] width 105 height 11
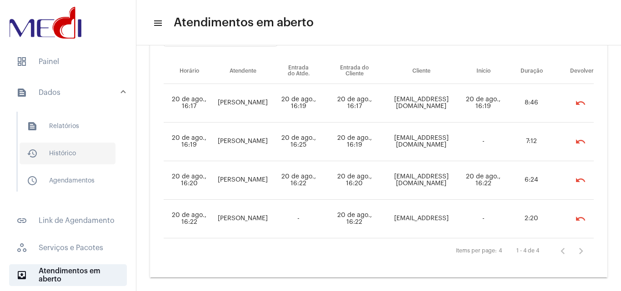
click at [80, 155] on span "history_outlined Histórico" at bounding box center [68, 154] width 96 height 22
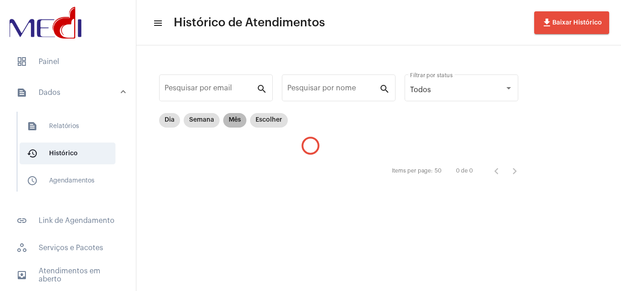
click at [242, 119] on mat-chip "Mês" at bounding box center [234, 120] width 23 height 15
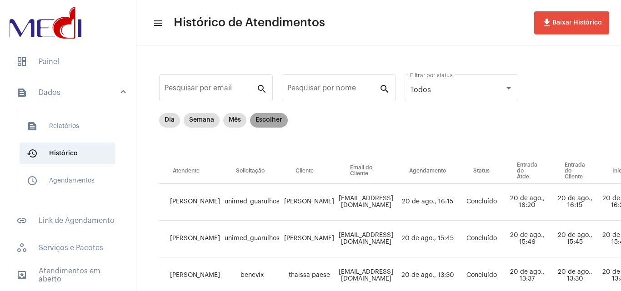
click at [276, 116] on mat-chip "Escolher" at bounding box center [269, 120] width 38 height 15
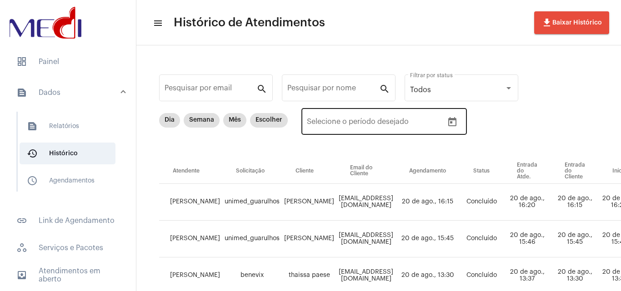
click at [398, 119] on div "Data de início – Selecione o período desejado" at bounding box center [375, 120] width 136 height 29
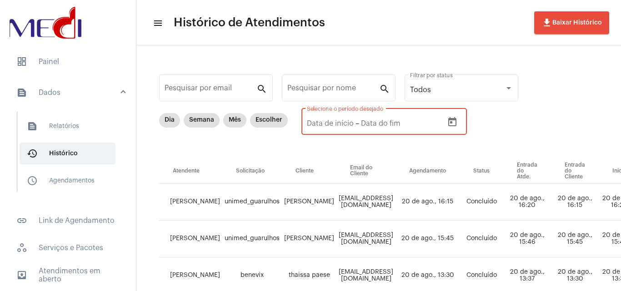
click at [455, 125] on icon "Open calendar" at bounding box center [452, 121] width 8 height 9
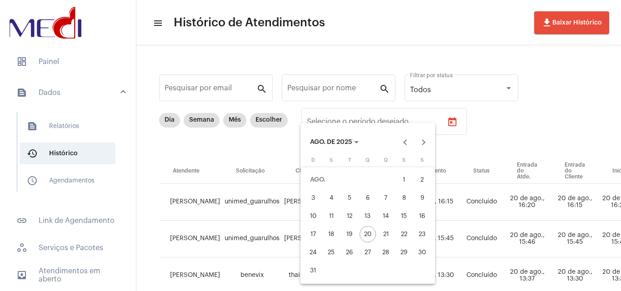
click at [387, 219] on div "14" at bounding box center [386, 216] width 16 height 16
type input "14/08/2025"
click at [387, 219] on div "14" at bounding box center [386, 216] width 16 height 16
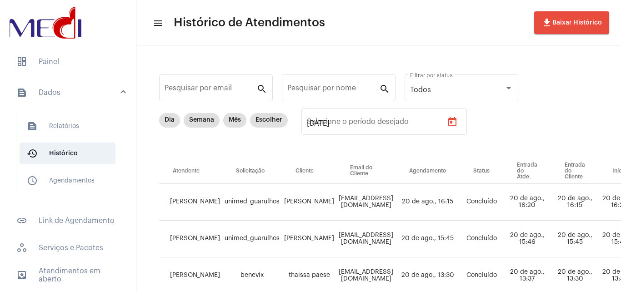
type input "14/08/2025"
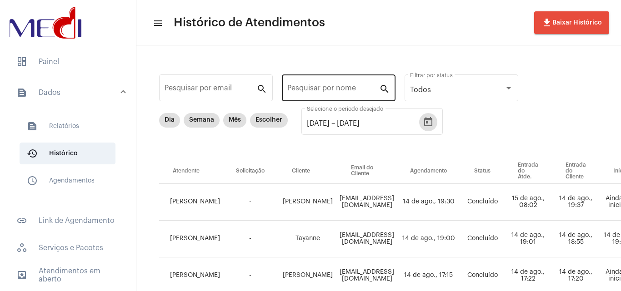
click at [329, 85] on div "Pesquisar por nome" at bounding box center [333, 87] width 92 height 29
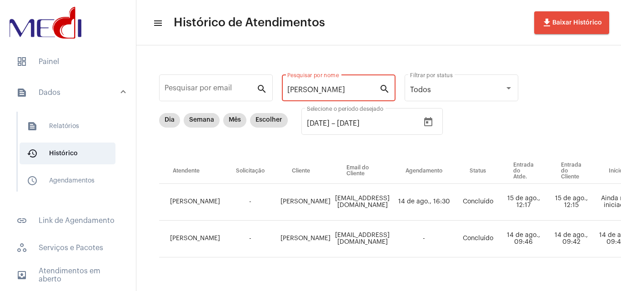
type input "LETICIA"
drag, startPoint x: 385, startPoint y: 288, endPoint x: 503, endPoint y: 299, distance: 118.7
click at [503, 291] on html "dashboard Painel text_snippet_outlined Dados text_snippet_outlined Relatórios h…" at bounding box center [310, 145] width 621 height 291
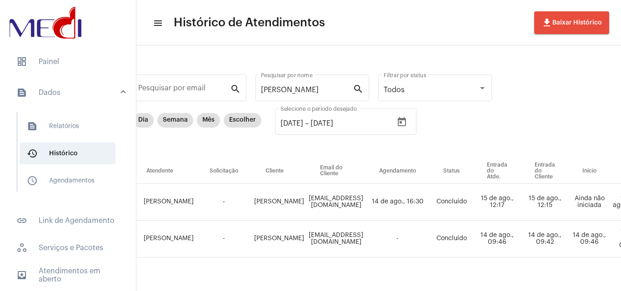
scroll to position [0, 280]
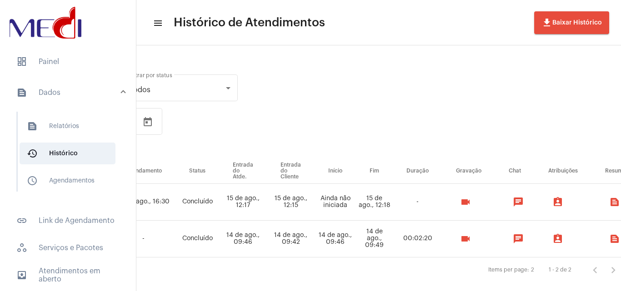
click at [471, 239] on mat-icon "videocam" at bounding box center [465, 239] width 11 height 11
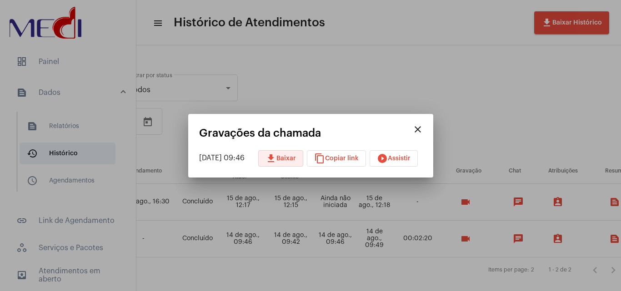
click at [290, 155] on button "download Baixar" at bounding box center [280, 158] width 45 height 16
click at [422, 28] on div at bounding box center [310, 145] width 621 height 291
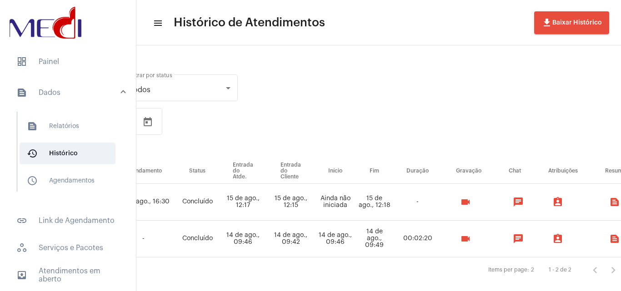
scroll to position [21, 280]
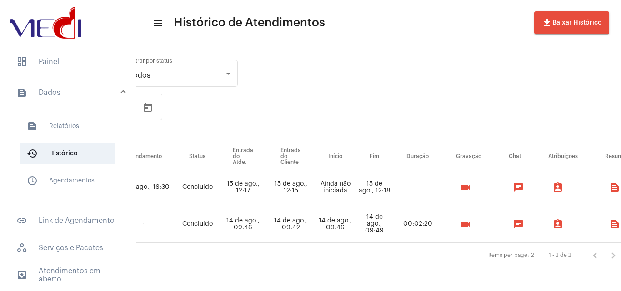
drag, startPoint x: 40, startPoint y: 64, endPoint x: 385, endPoint y: 195, distance: 368.8
click at [41, 64] on span "dashboard Painel" at bounding box center [68, 62] width 118 height 22
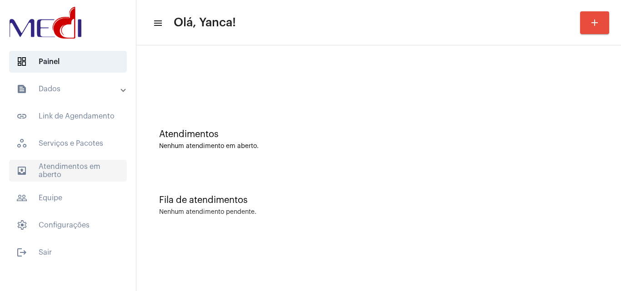
click at [70, 164] on span "outbox_outline Atendimentos em aberto" at bounding box center [68, 171] width 118 height 22
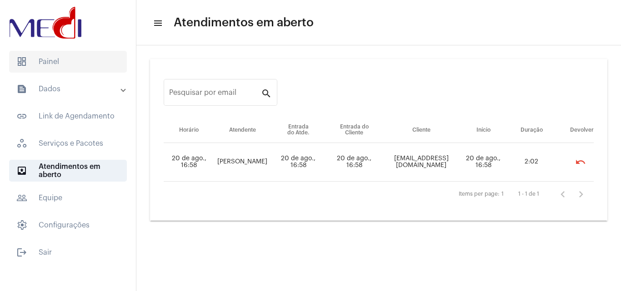
click at [60, 65] on span "dashboard Painel" at bounding box center [68, 62] width 118 height 22
